Goal: Task Accomplishment & Management: Manage account settings

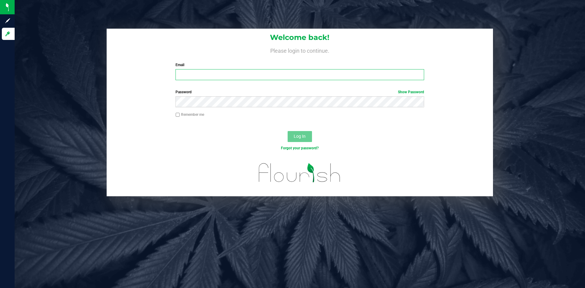
click at [195, 73] on input "Email" at bounding box center [299, 74] width 248 height 11
paste input "[EMAIL_ADDRESS][DOMAIN_NAME]"
click at [189, 74] on input "[EMAIL_ADDRESS][DOMAIN_NAME]" at bounding box center [299, 74] width 248 height 11
paste input "[EMAIL_ADDRESS][DOMAIN_NAME]"
type input "[EMAIL_ADDRESS][DOMAIN_NAME]"
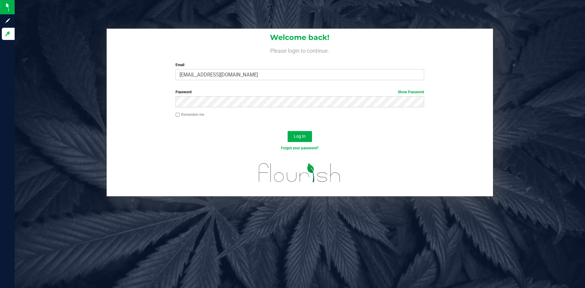
click at [177, 116] on input "Remember me" at bounding box center [177, 115] width 4 height 4
checkbox input "true"
click at [299, 136] on span "Log In" at bounding box center [300, 136] width 12 height 5
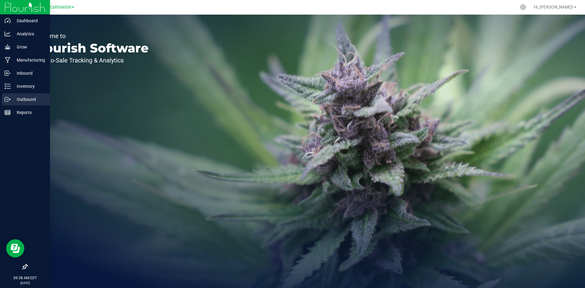
click at [24, 101] on p "Outbound" at bounding box center [29, 99] width 37 height 7
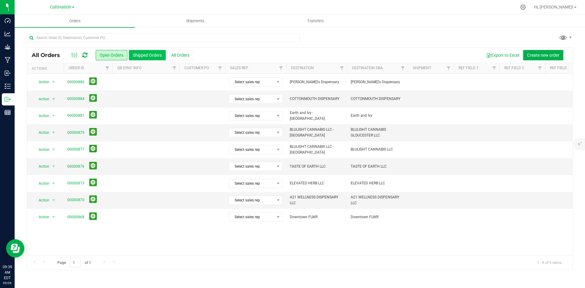
click at [143, 53] on button "Shipped Orders" at bounding box center [147, 55] width 37 height 10
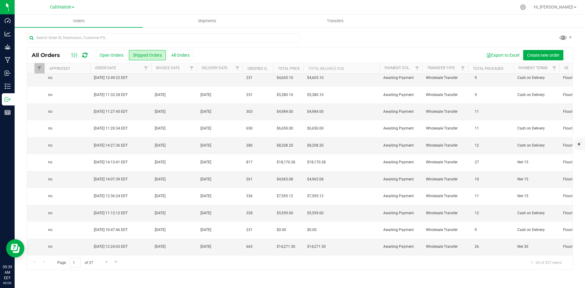
scroll to position [0, 610]
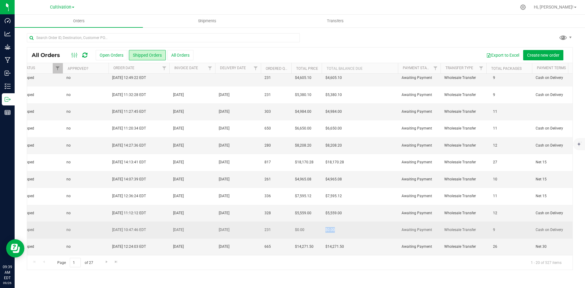
drag, startPoint x: 319, startPoint y: 225, endPoint x: 338, endPoint y: 225, distance: 18.9
click at [338, 225] on tr "Action Action Clone order Mark as fully paid Order audit log Print COAs (single…" at bounding box center [81, 229] width 1328 height 17
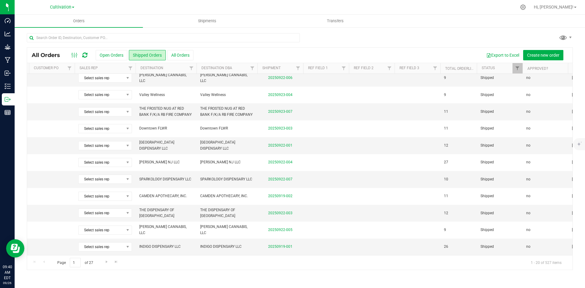
scroll to position [0, 0]
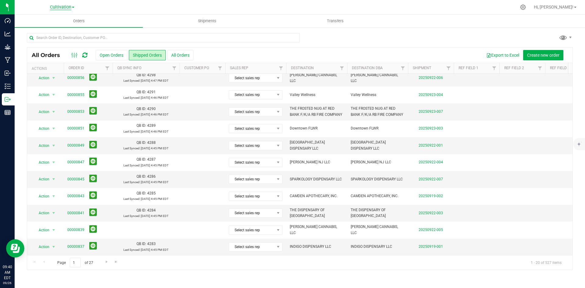
click at [68, 5] on span "Cultivation" at bounding box center [60, 7] width 21 height 5
click at [35, 21] on link "Cultivation" at bounding box center [62, 21] width 89 height 8
click at [65, 8] on span "Cultivation" at bounding box center [60, 7] width 21 height 5
click at [35, 28] on link "Manufacturing" at bounding box center [62, 30] width 89 height 8
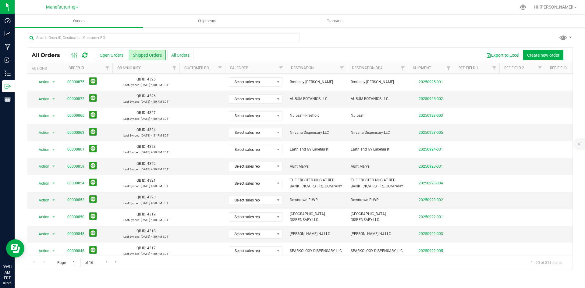
click at [457, 272] on div "All Orders Open Orders Shipped Orders All Orders Export to Excel Create new ord…" at bounding box center [300, 151] width 570 height 249
